Goal: Book appointment/travel/reservation

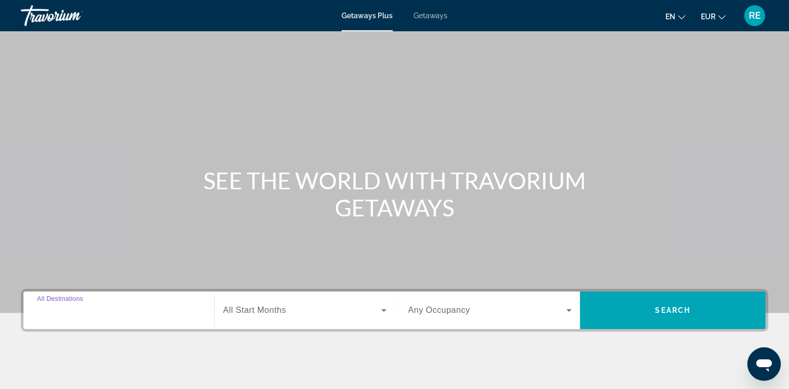
click at [122, 307] on input "Destination All Destinations" at bounding box center [119, 310] width 164 height 13
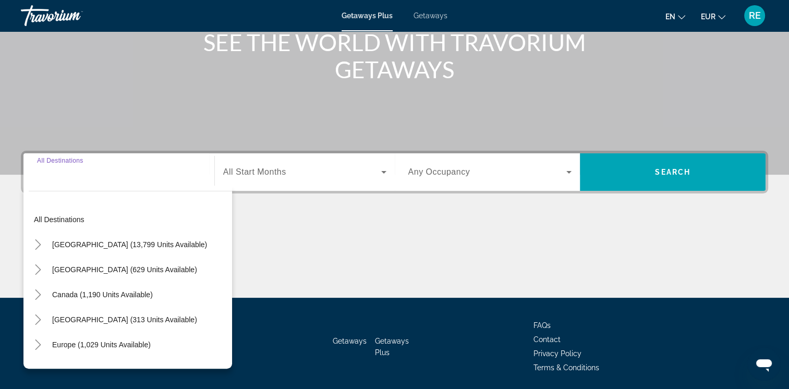
scroll to position [174, 0]
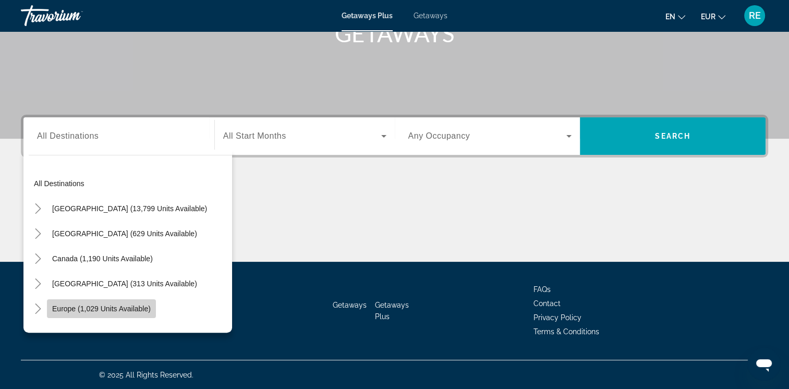
click at [116, 310] on span "Europe (1,029 units available)" at bounding box center [101, 308] width 99 height 8
type input "**********"
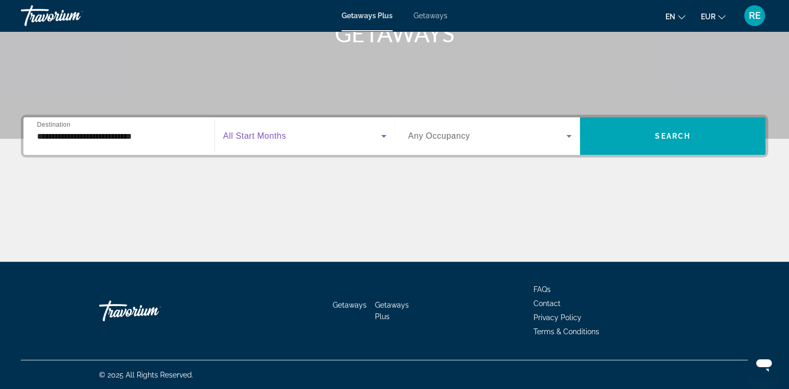
click at [379, 137] on icon "Search widget" at bounding box center [383, 136] width 13 height 13
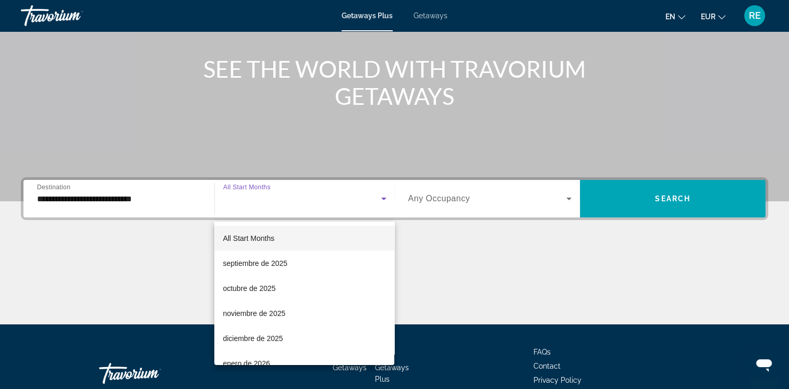
scroll to position [91, 0]
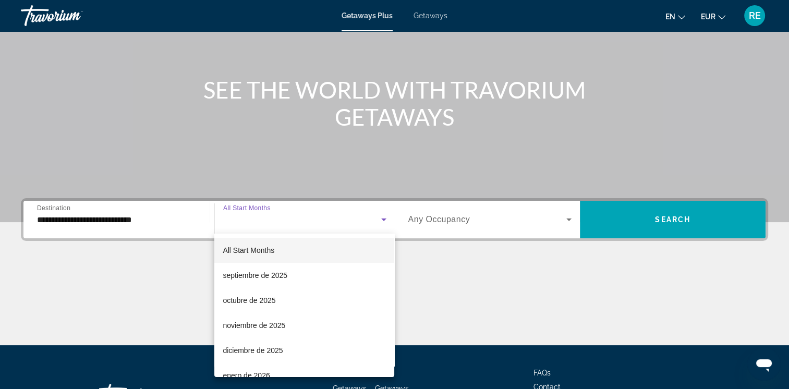
click at [458, 230] on div at bounding box center [394, 194] width 789 height 389
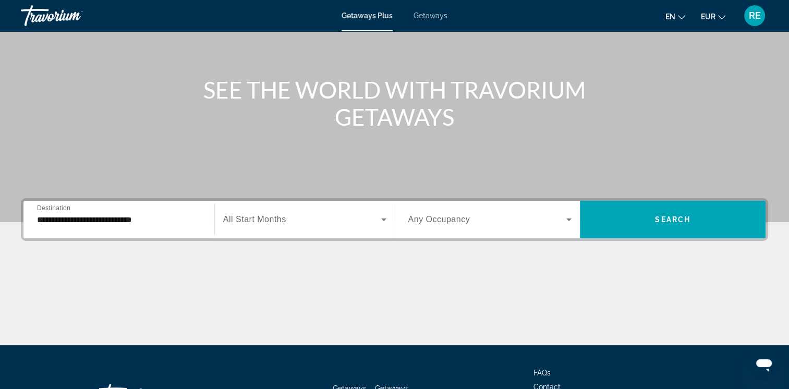
click at [551, 224] on span "Search widget" at bounding box center [487, 219] width 158 height 13
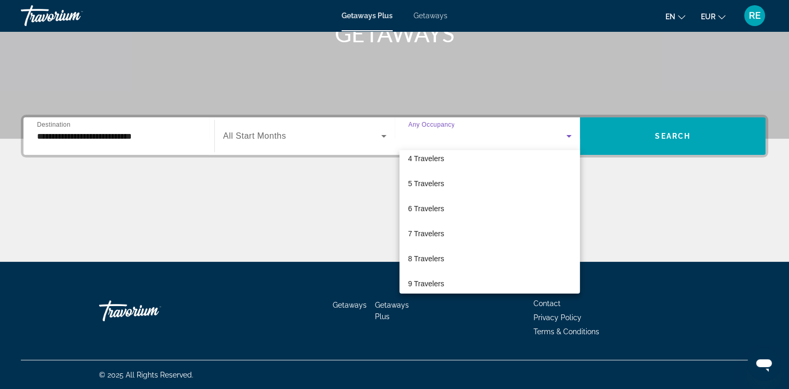
scroll to position [104, 0]
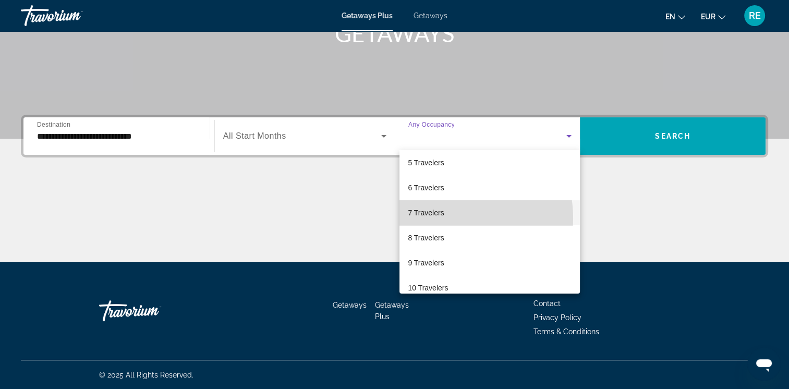
click at [432, 218] on span "7 Travelers" at bounding box center [426, 212] width 36 height 13
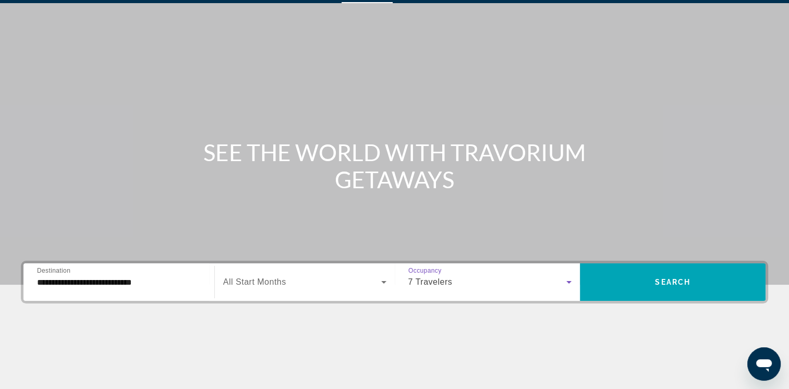
scroll to position [7, 0]
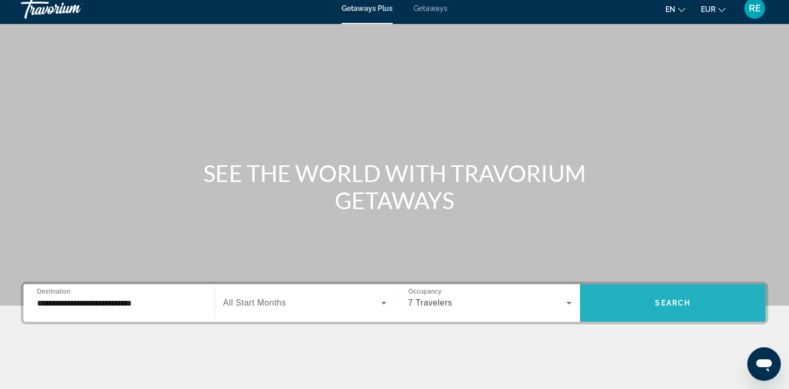
click at [669, 299] on span "Search" at bounding box center [672, 303] width 35 height 8
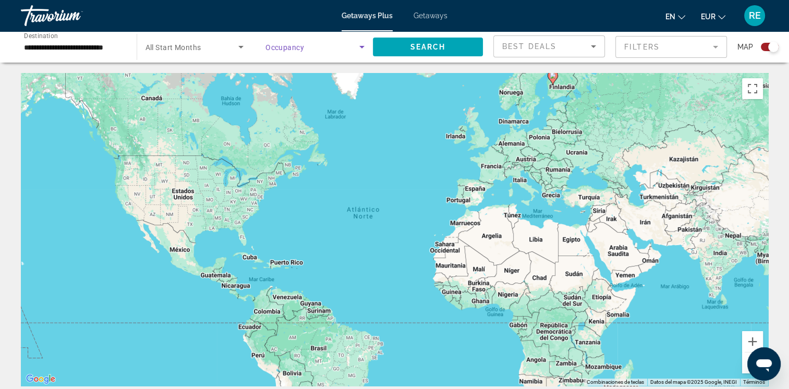
click at [357, 50] on icon "Search widget" at bounding box center [361, 47] width 13 height 13
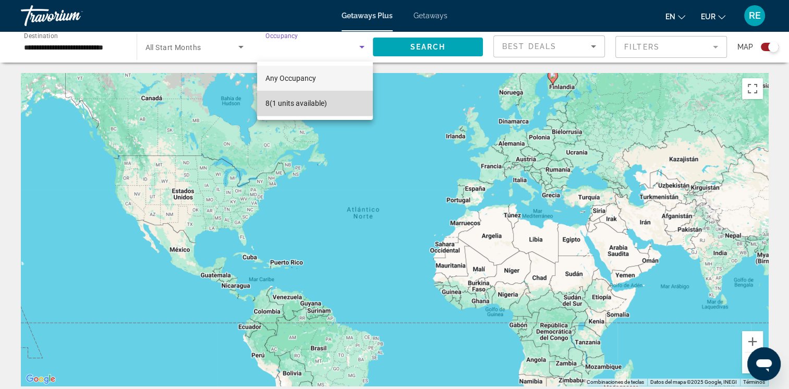
click at [298, 102] on span "8 (1 units available)" at bounding box center [296, 103] width 62 height 13
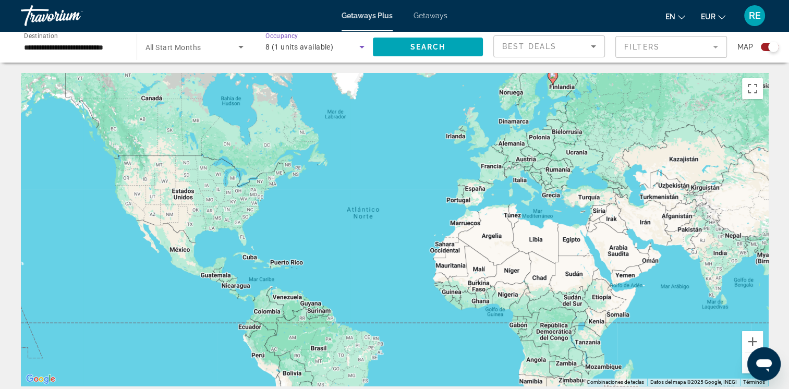
click at [362, 49] on icon "Search widget" at bounding box center [361, 47] width 13 height 13
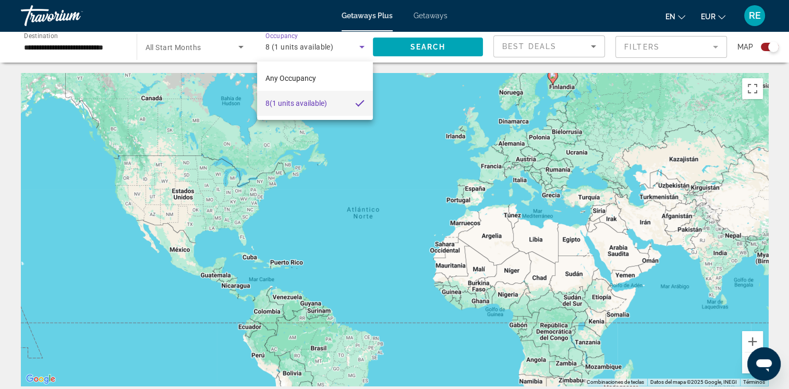
click at [242, 44] on div at bounding box center [394, 194] width 789 height 389
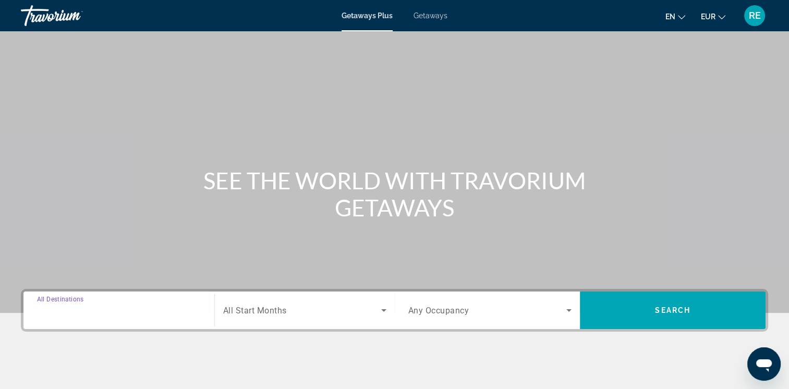
click at [131, 308] on input "Destination All Destinations" at bounding box center [119, 310] width 164 height 13
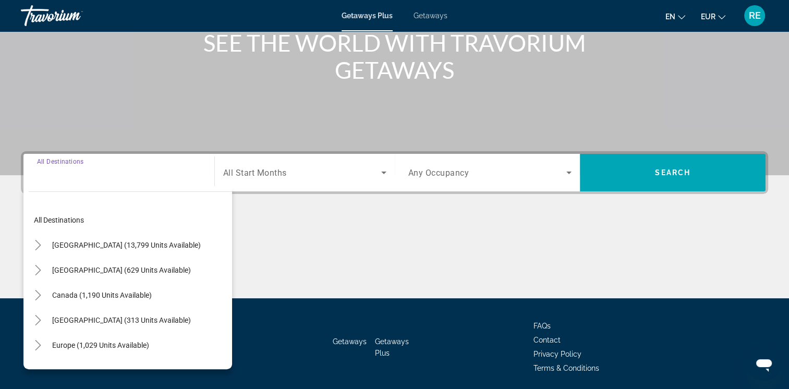
scroll to position [174, 0]
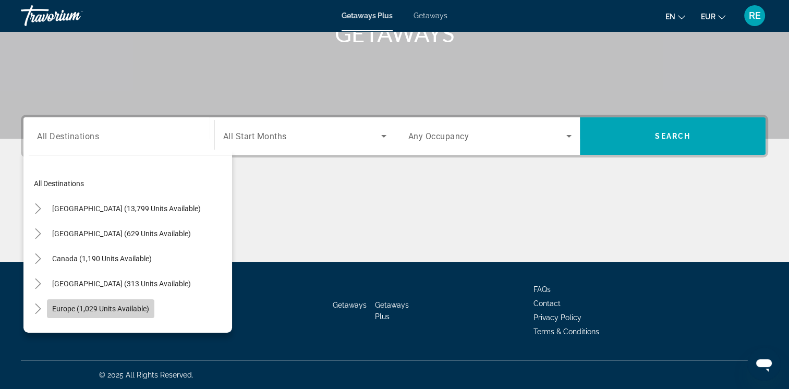
click at [130, 308] on span "Europe (1,029 units available)" at bounding box center [100, 308] width 97 height 8
type input "**********"
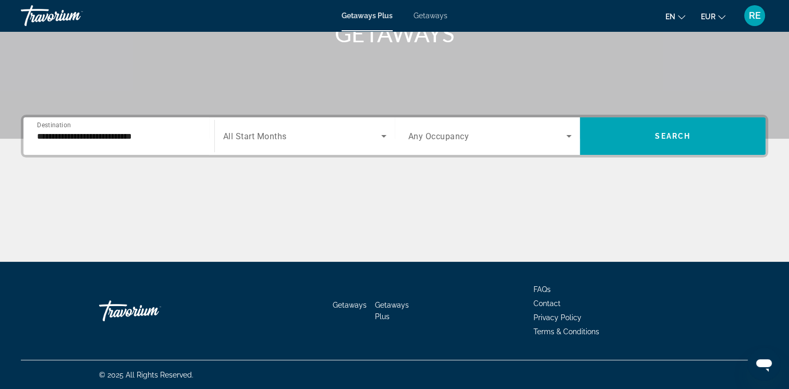
click at [569, 143] on div "Search widget" at bounding box center [490, 135] width 164 height 29
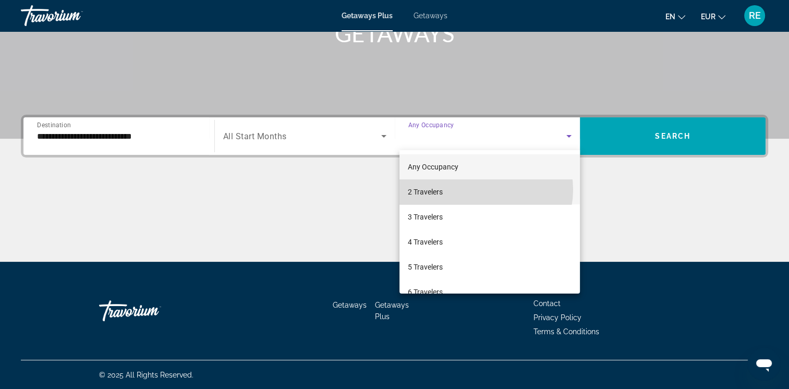
click at [481, 190] on mat-option "2 Travelers" at bounding box center [489, 191] width 180 height 25
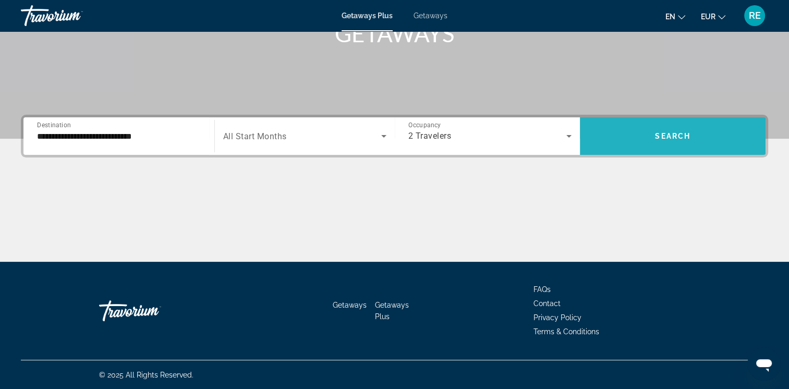
click at [692, 137] on span "Search widget" at bounding box center [673, 136] width 186 height 25
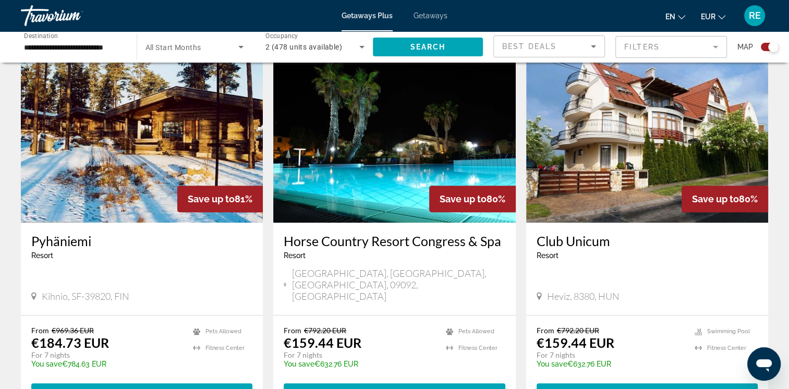
scroll to position [375, 0]
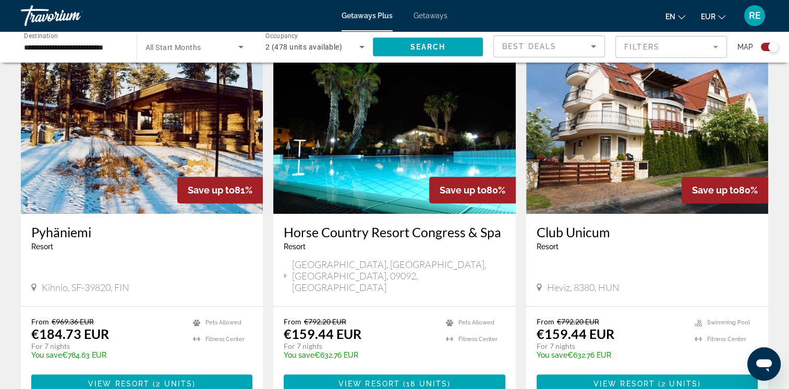
click at [241, 53] on div "Search widget" at bounding box center [194, 46] width 99 height 29
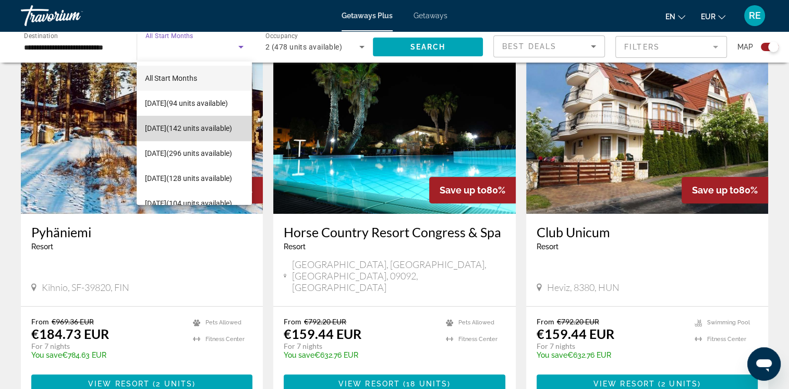
click at [200, 125] on span "[DATE] (142 units available)" at bounding box center [188, 128] width 87 height 13
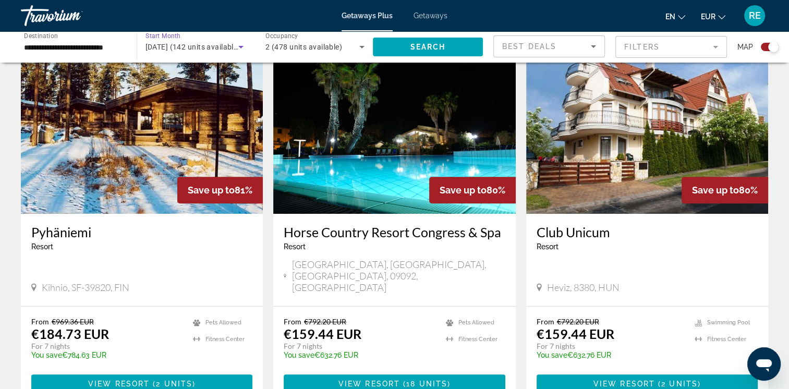
click at [242, 49] on icon "Search widget" at bounding box center [241, 47] width 13 height 13
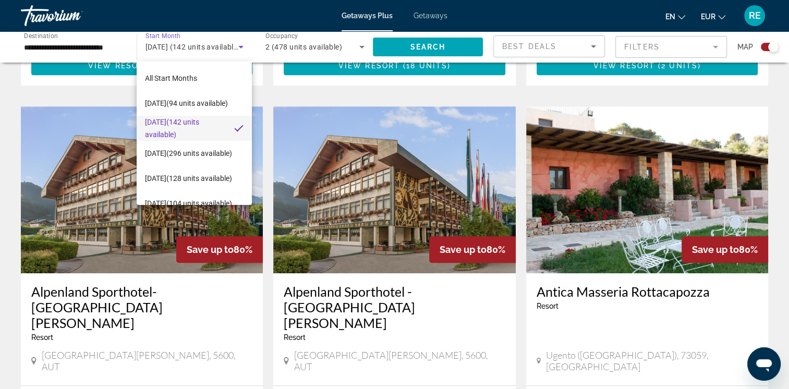
scroll to position [652, 0]
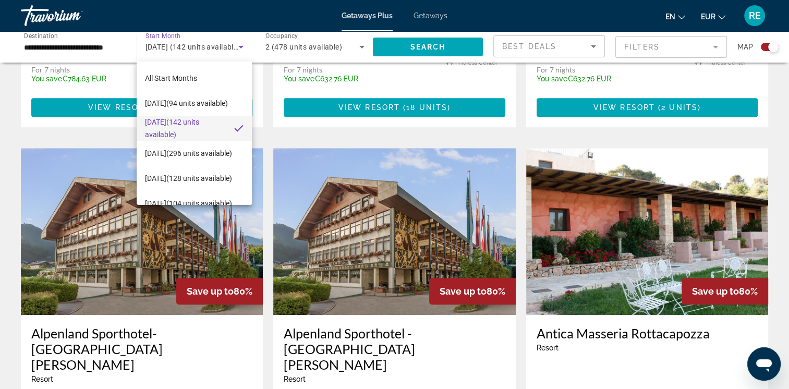
click at [414, 51] on div at bounding box center [394, 194] width 789 height 389
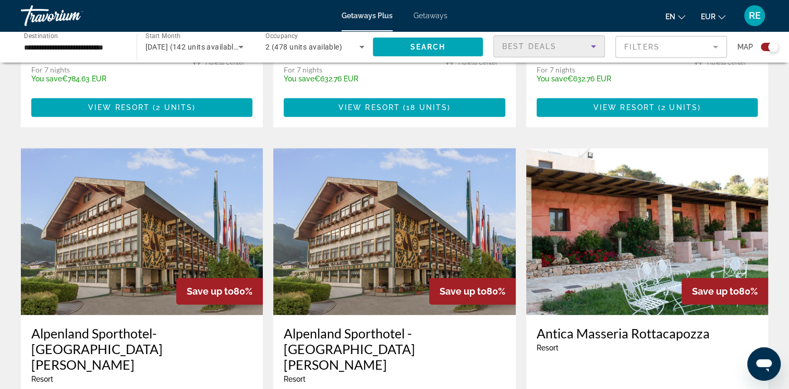
click at [520, 52] on div "Best Deals" at bounding box center [546, 46] width 89 height 13
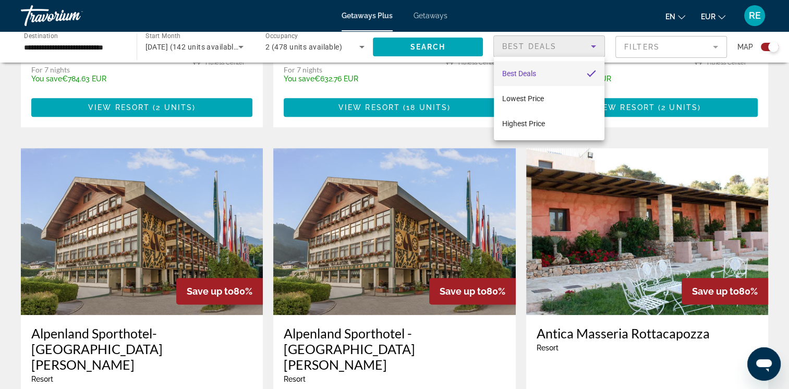
click at [183, 48] on div at bounding box center [394, 194] width 789 height 389
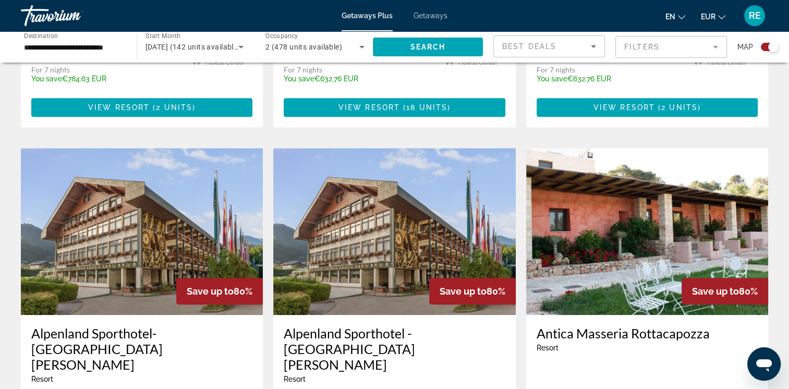
click at [107, 51] on input "**********" at bounding box center [73, 47] width 99 height 13
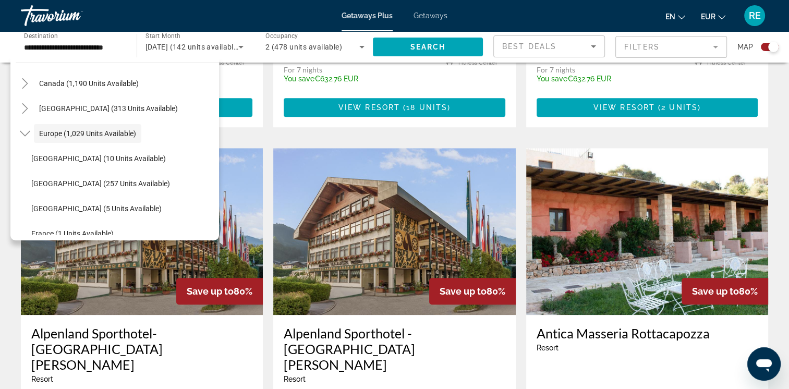
scroll to position [125, 0]
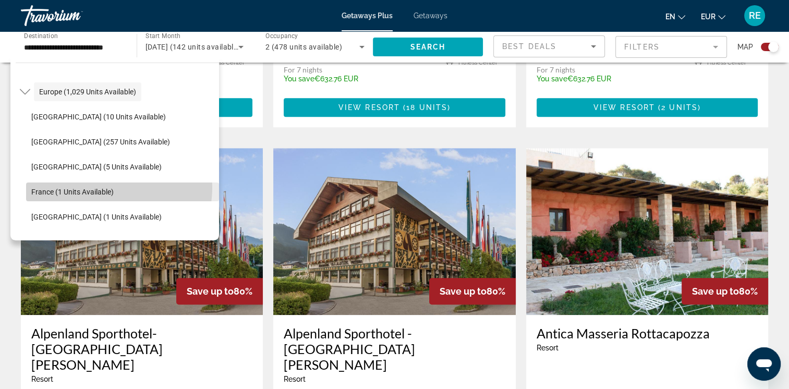
click at [95, 188] on span "France (1 units available)" at bounding box center [72, 192] width 82 height 8
type input "**********"
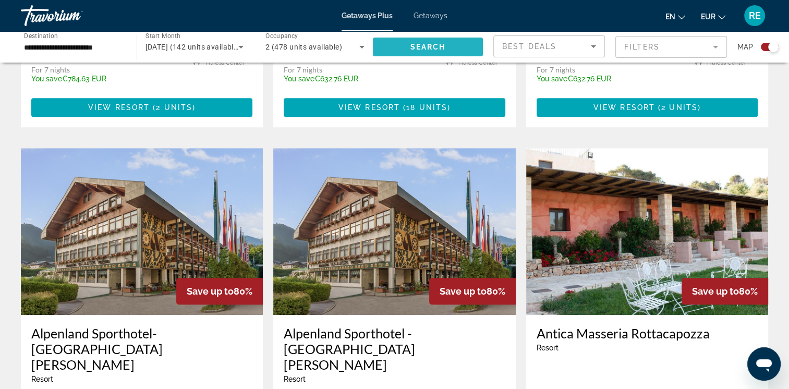
click at [435, 46] on span "Search" at bounding box center [427, 47] width 35 height 8
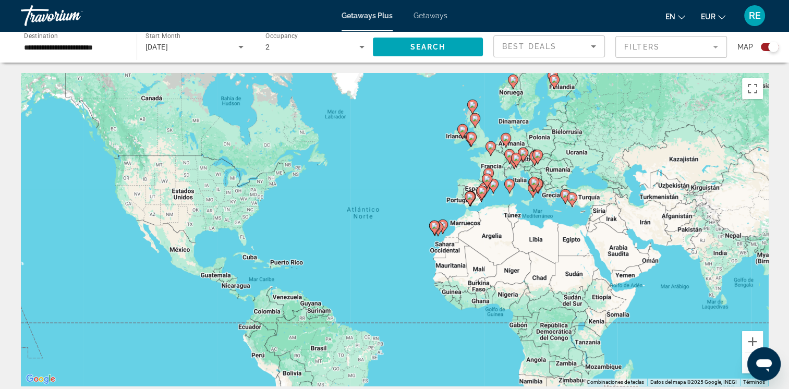
click at [434, 18] on span "Getaways" at bounding box center [430, 15] width 34 height 8
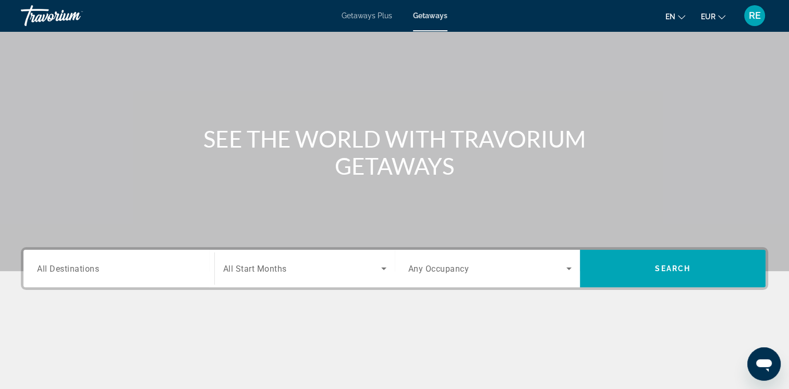
scroll to position [118, 0]
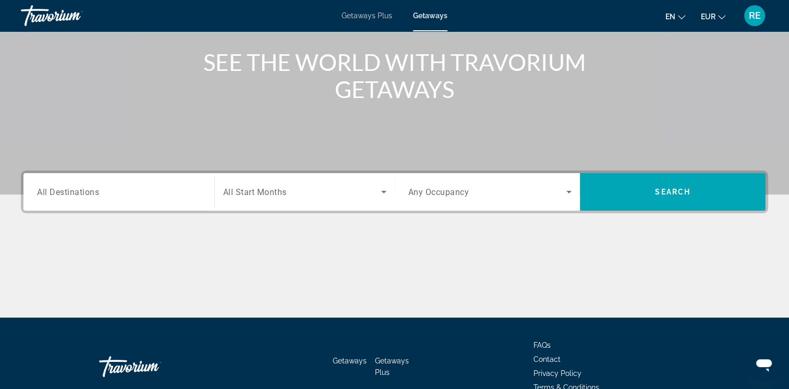
click at [84, 197] on input "Destination All Destinations" at bounding box center [119, 192] width 164 height 13
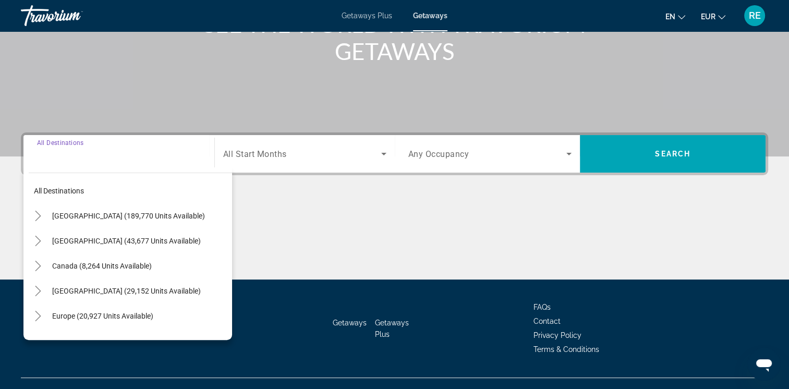
scroll to position [174, 0]
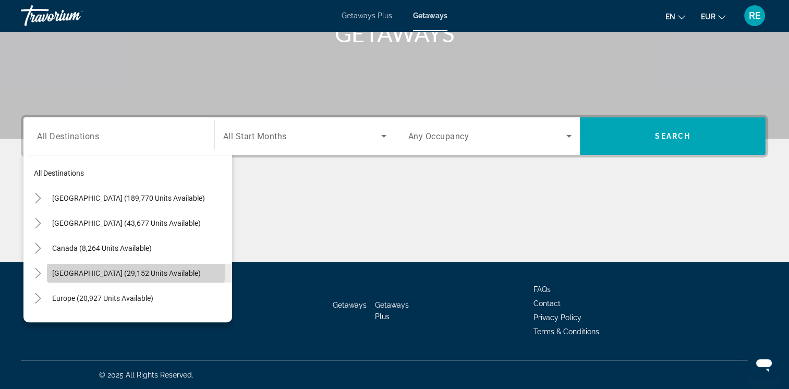
click at [97, 269] on span "[GEOGRAPHIC_DATA] (29,152 units available)" at bounding box center [126, 273] width 149 height 8
type input "**********"
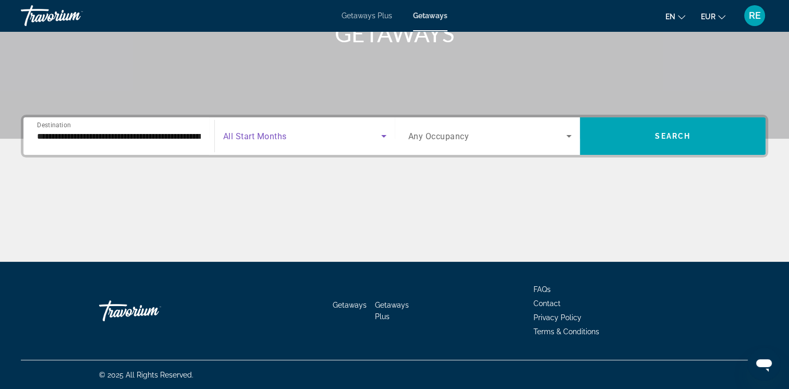
click at [298, 137] on span "Search widget" at bounding box center [302, 136] width 158 height 13
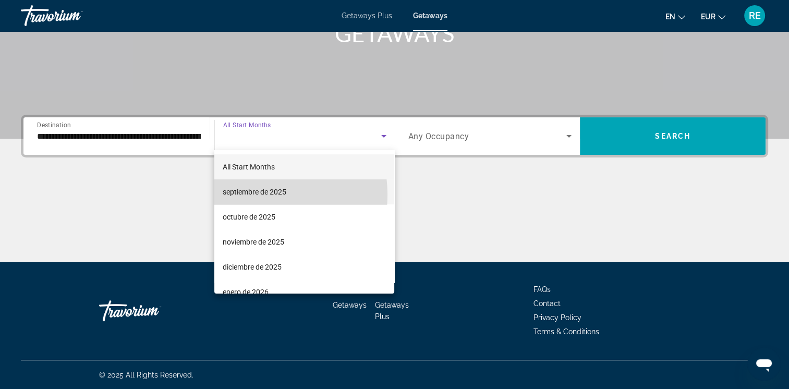
click at [250, 195] on span "septiembre de 2025" at bounding box center [255, 192] width 64 height 13
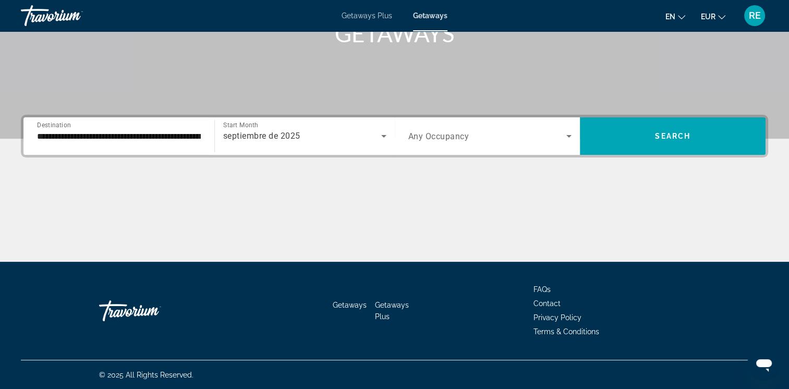
click at [462, 142] on div "Search widget" at bounding box center [490, 135] width 164 height 29
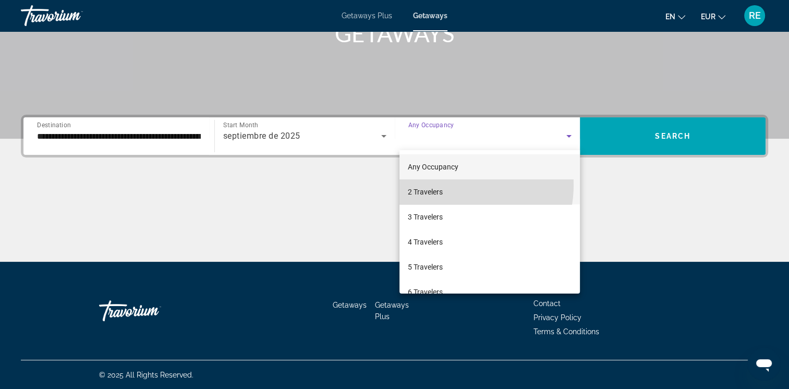
click at [453, 185] on mat-option "2 Travelers" at bounding box center [489, 191] width 180 height 25
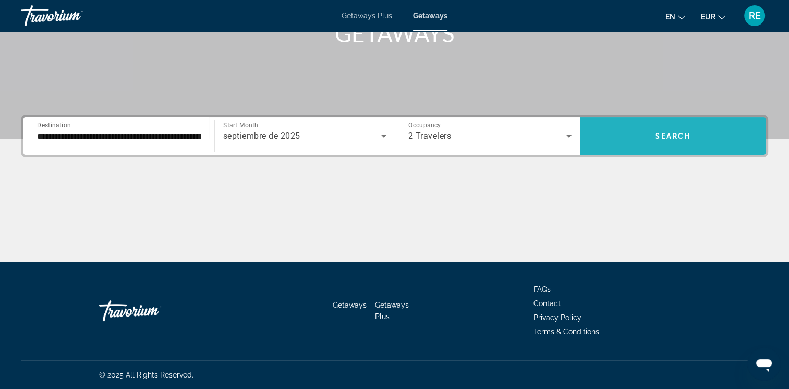
click at [667, 134] on span "Search" at bounding box center [672, 136] width 35 height 8
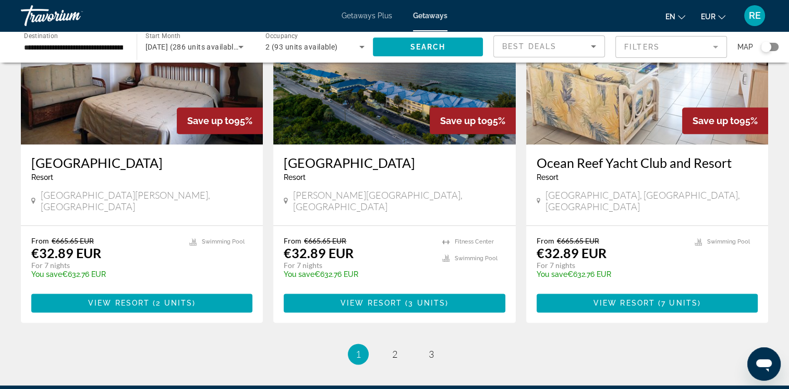
scroll to position [1244, 0]
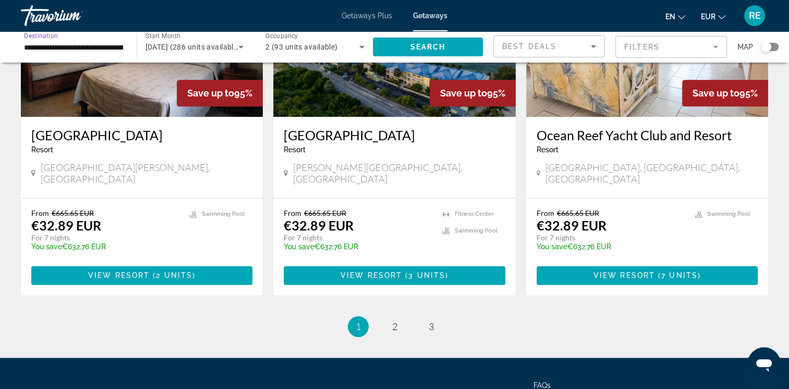
click at [110, 47] on input "**********" at bounding box center [73, 47] width 99 height 13
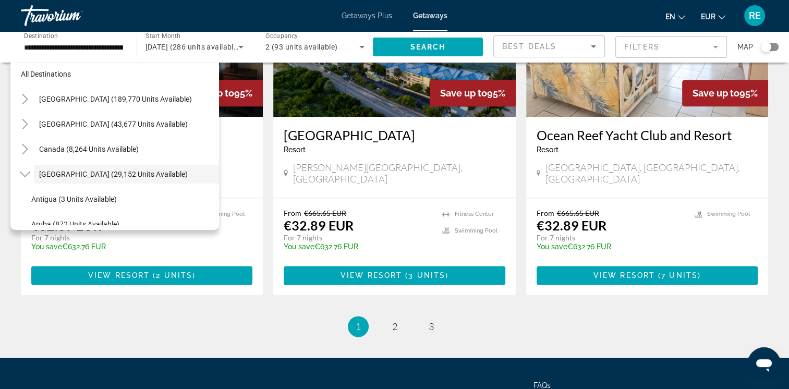
scroll to position [0, 0]
